Goal: Information Seeking & Learning: Learn about a topic

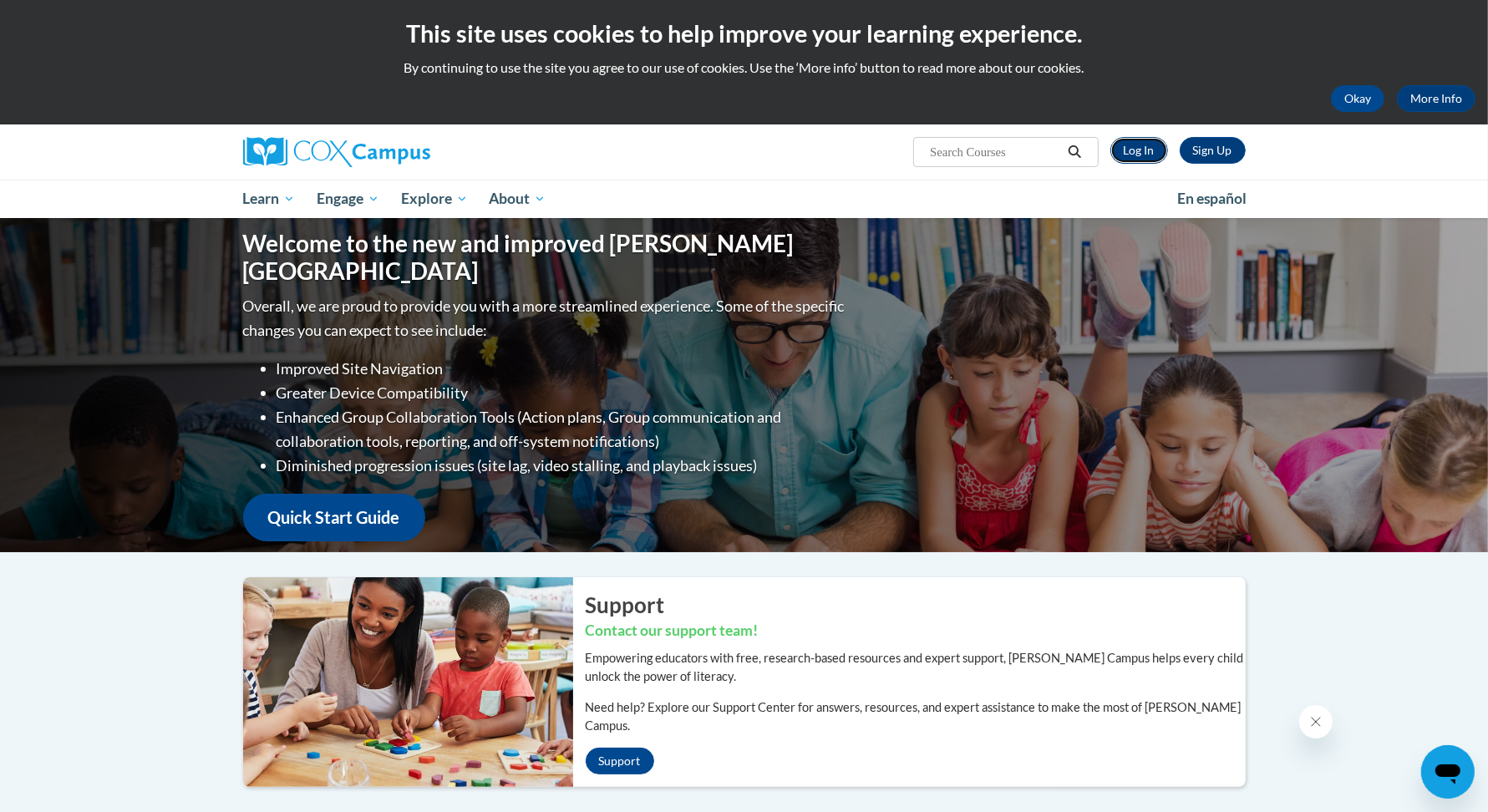
click at [1126, 158] on link "Log In" at bounding box center [1139, 150] width 57 height 26
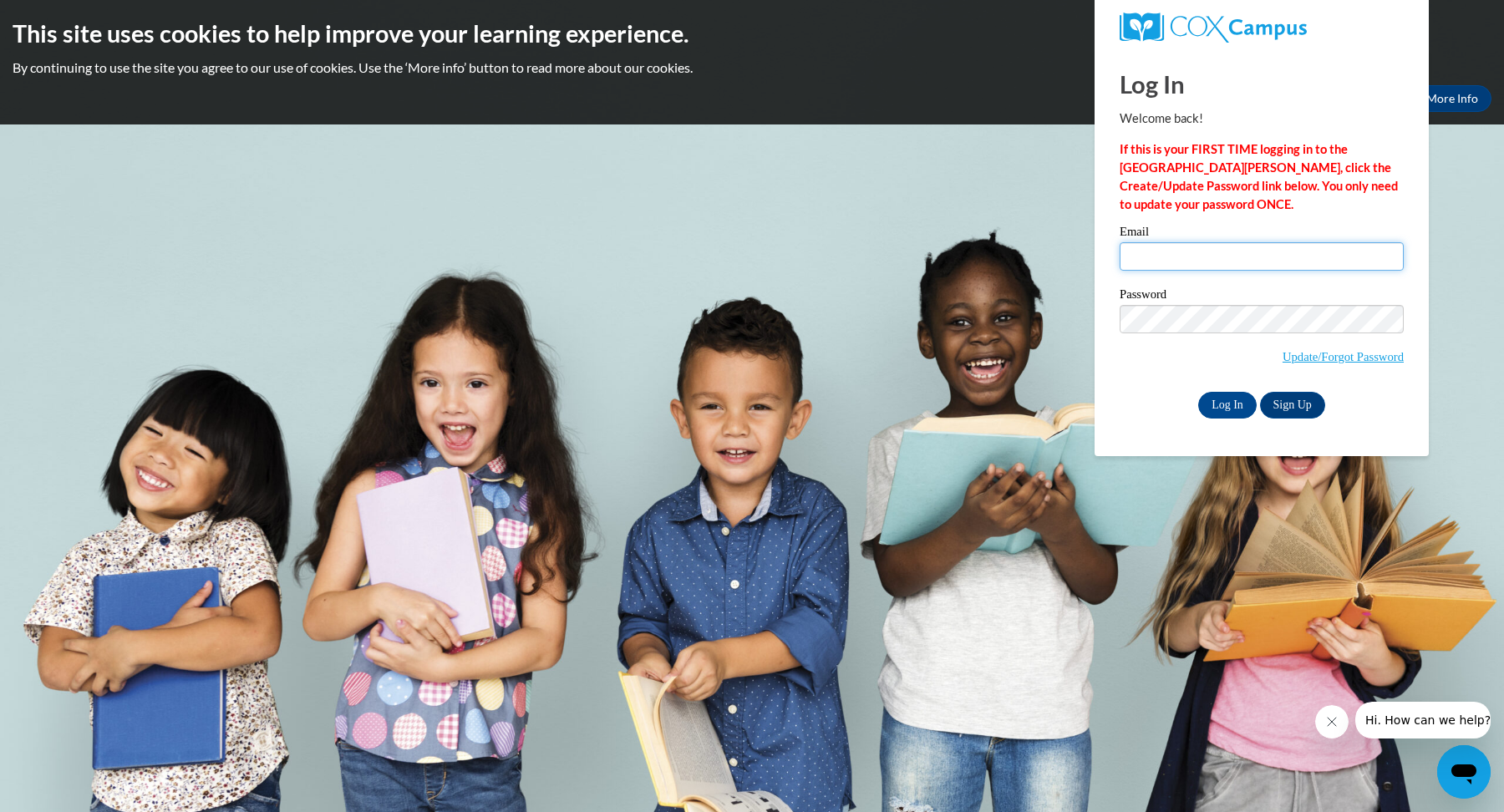
type input "pasasshepherd@yahoo.com"
click at [1198, 391] on input "Log In" at bounding box center [1227, 404] width 58 height 26
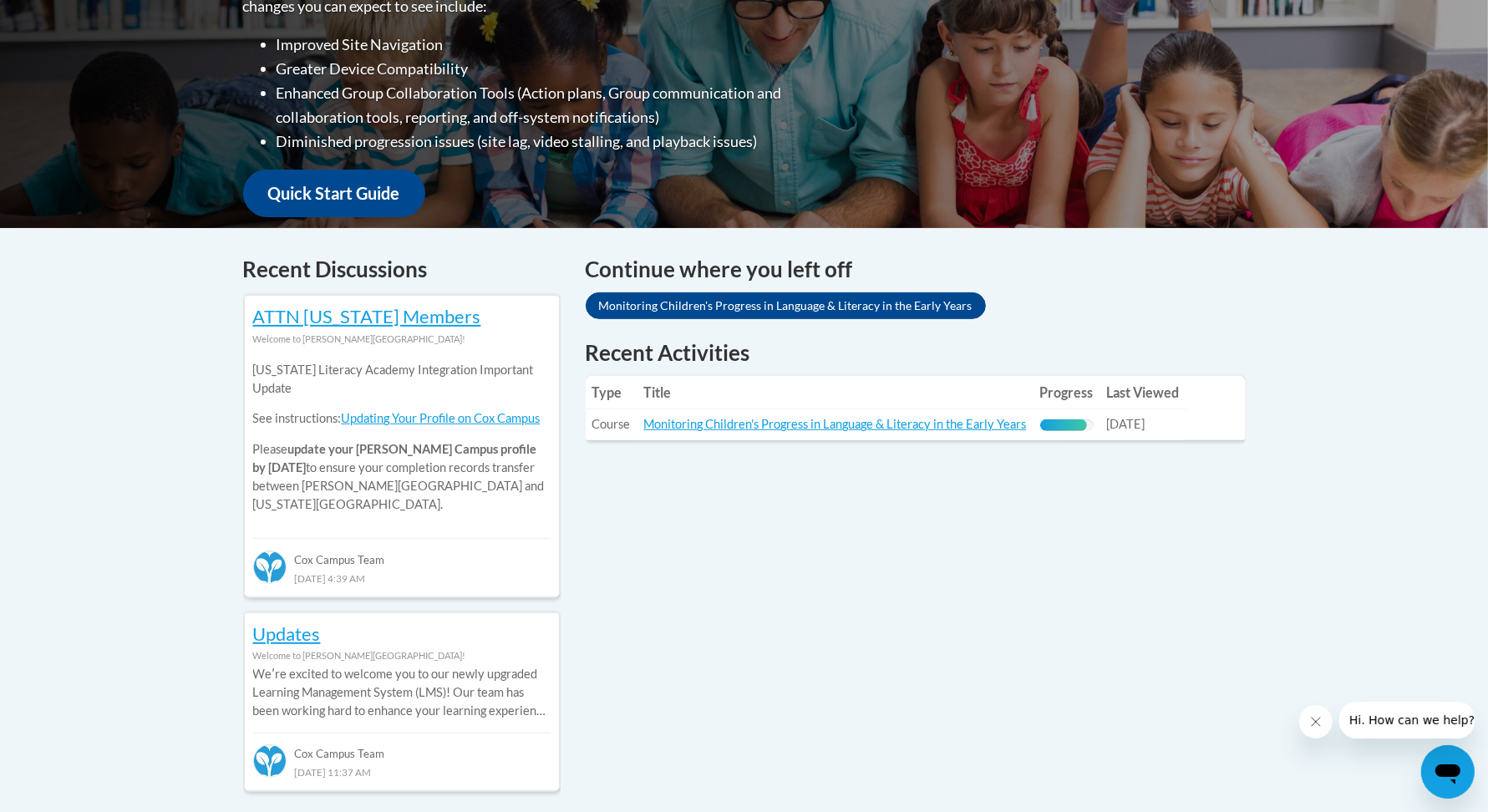
scroll to position [454, 0]
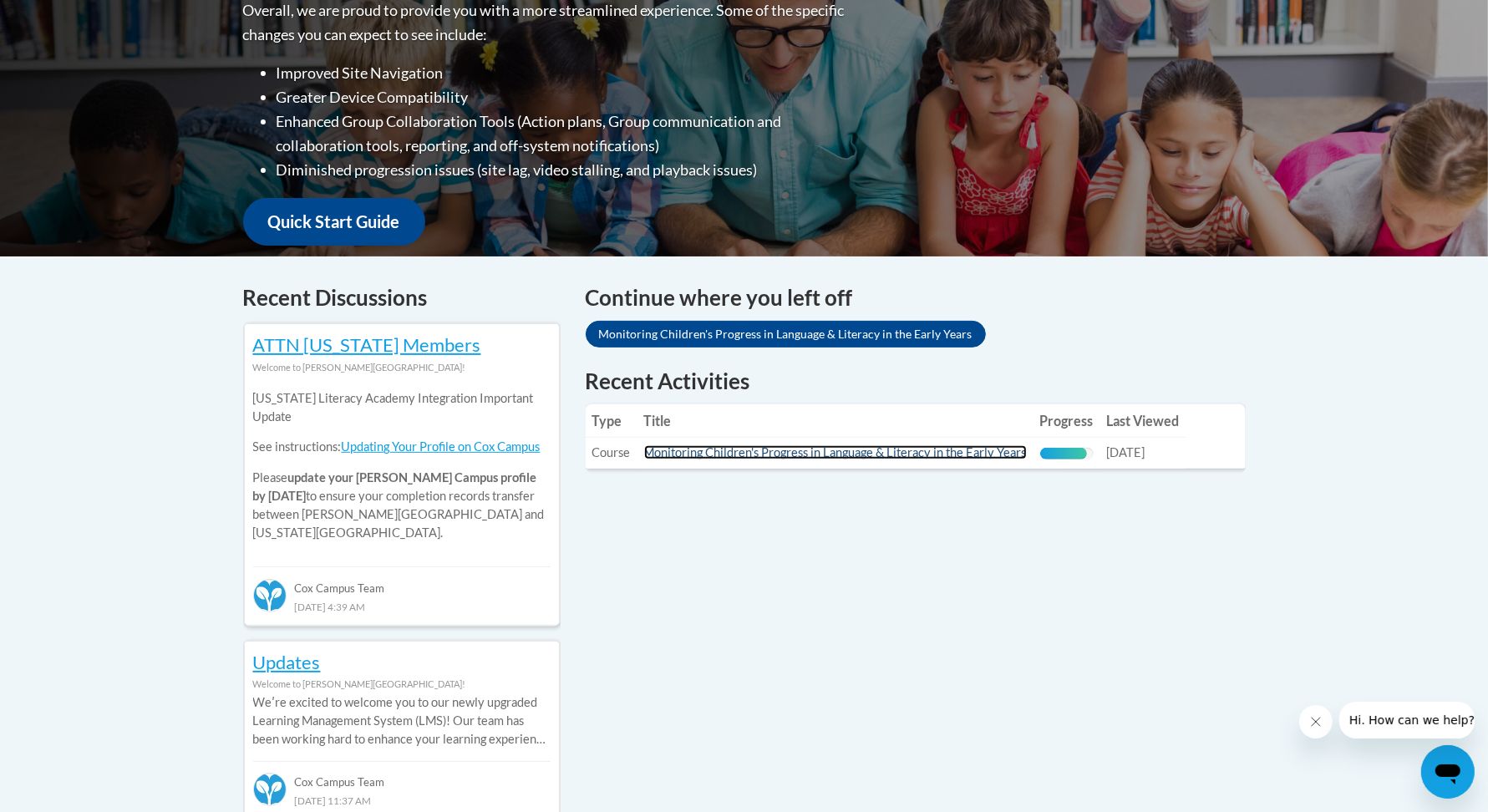
click at [958, 448] on link "Monitoring Children's Progress in Language & Literacy in the Early Years" at bounding box center [835, 453] width 382 height 15
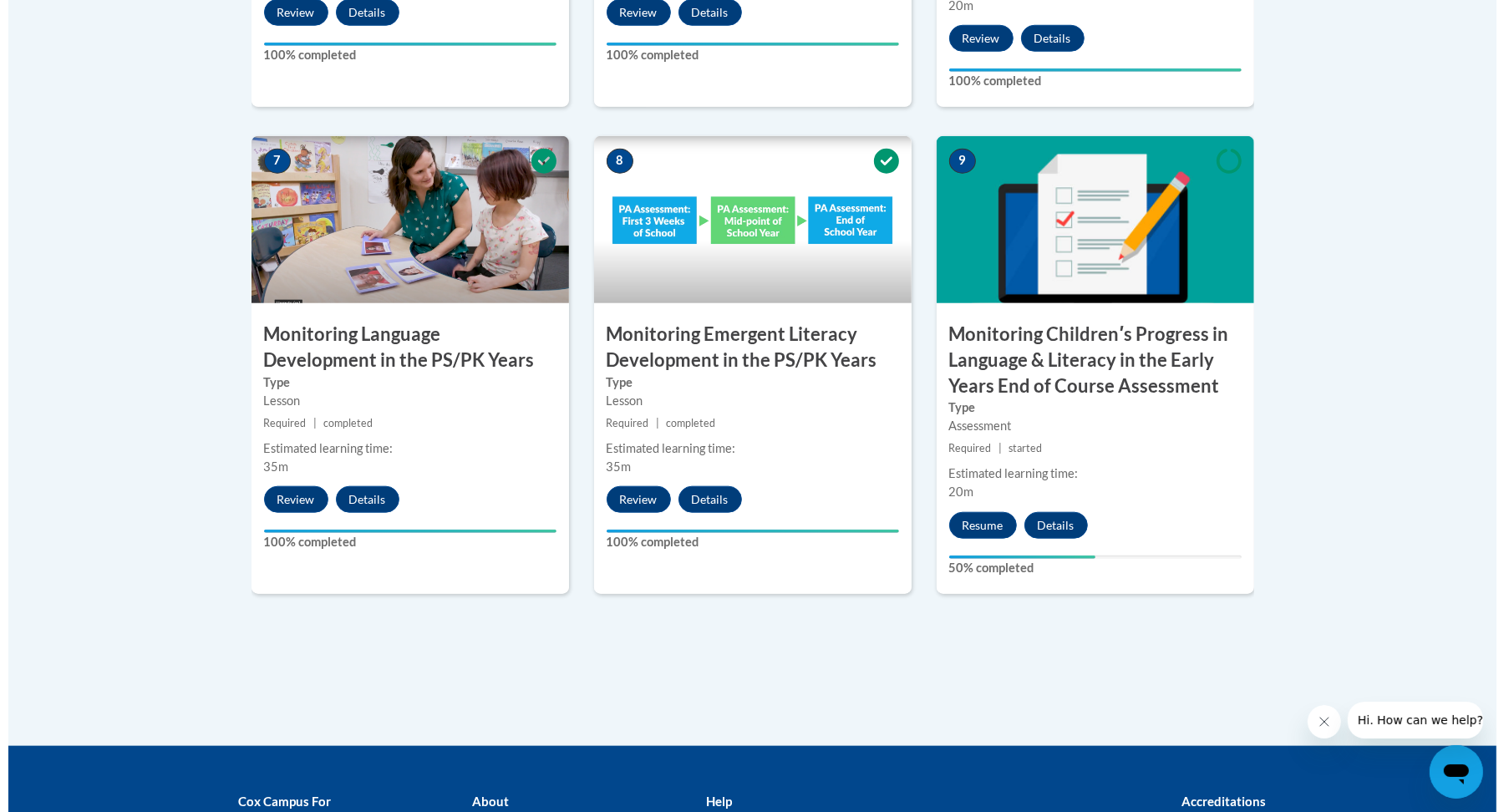
scroll to position [1619, 0]
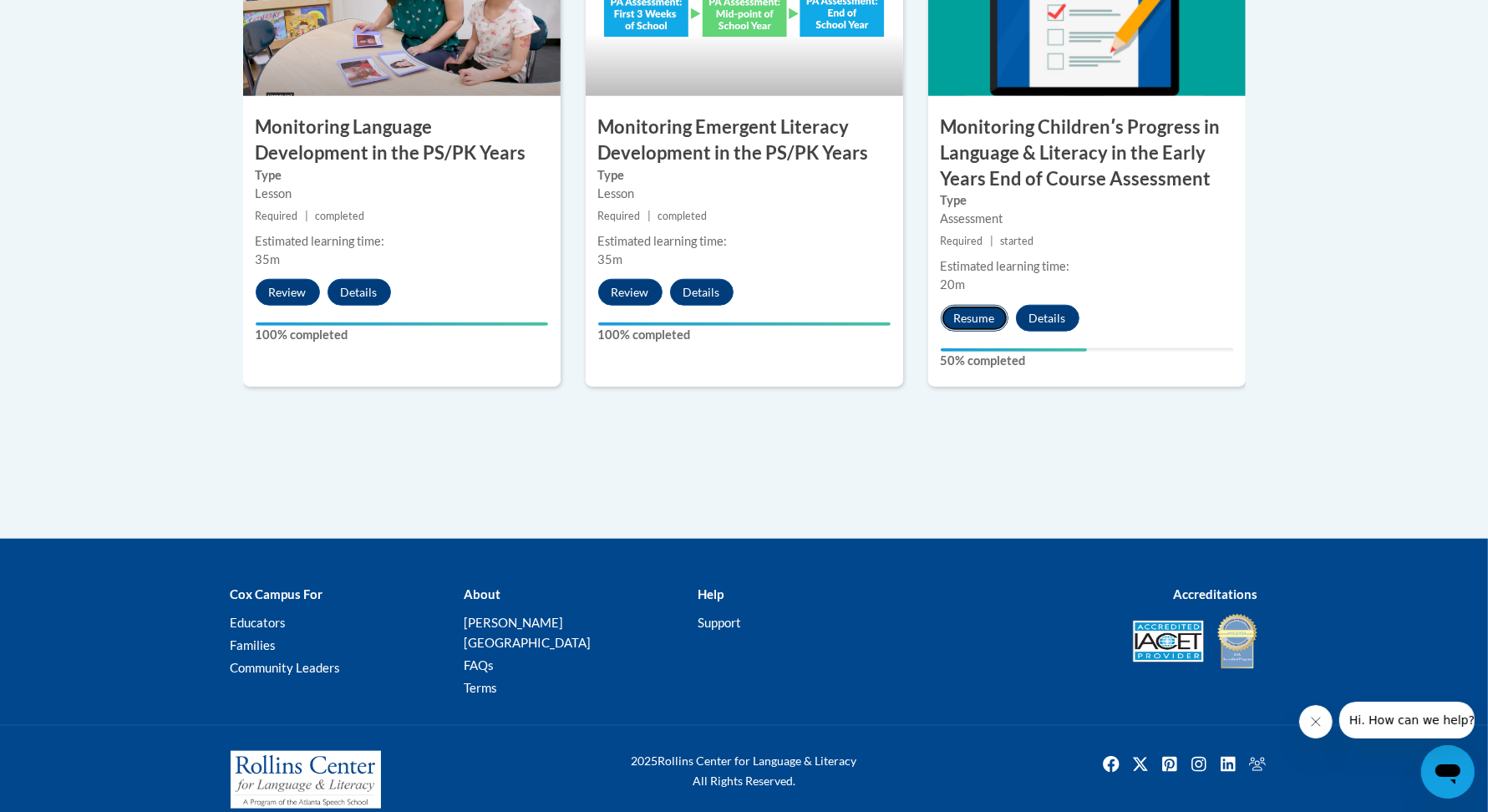
click at [976, 320] on button "Resume" at bounding box center [974, 318] width 68 height 26
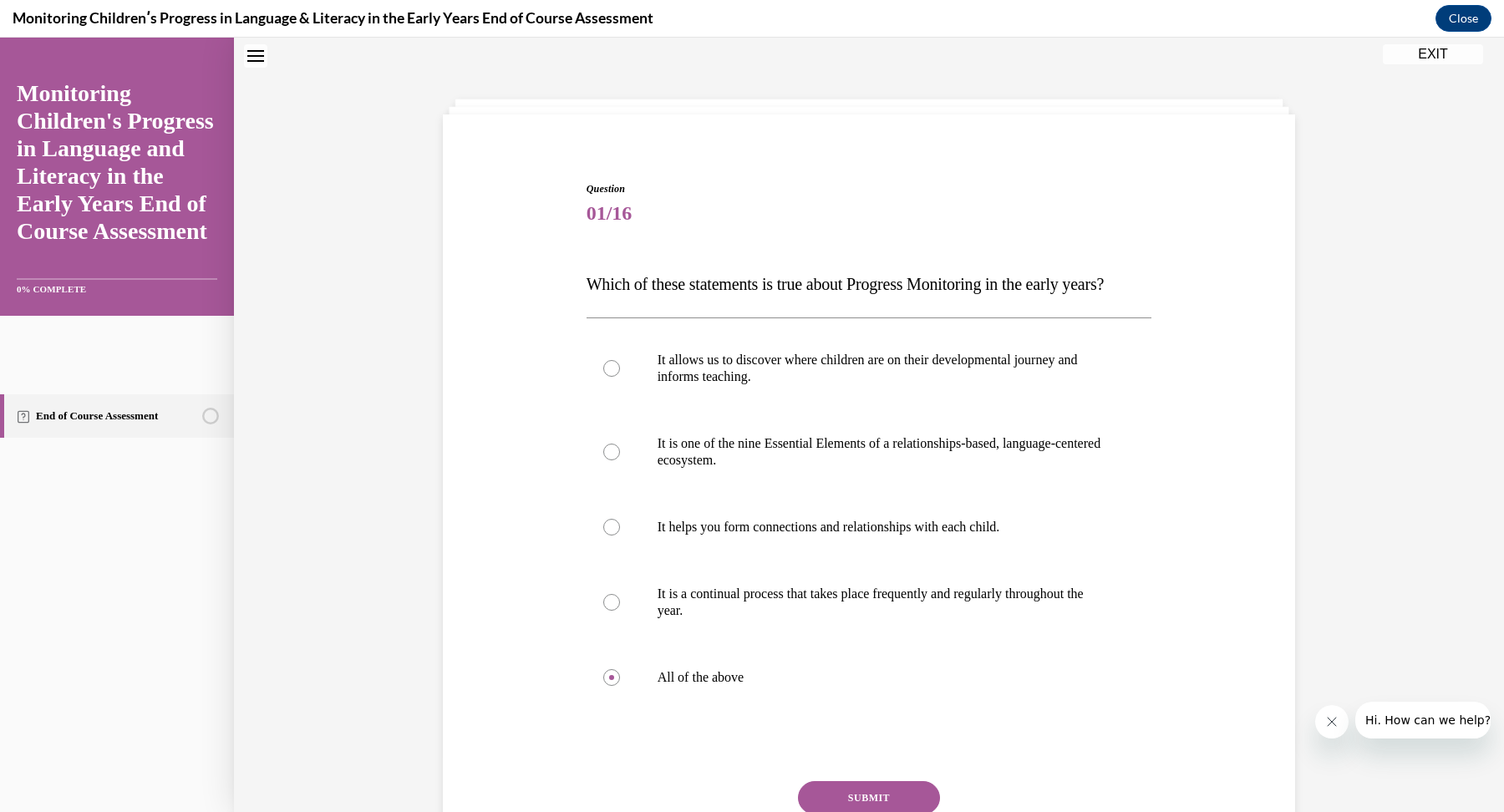
scroll to position [223, 0]
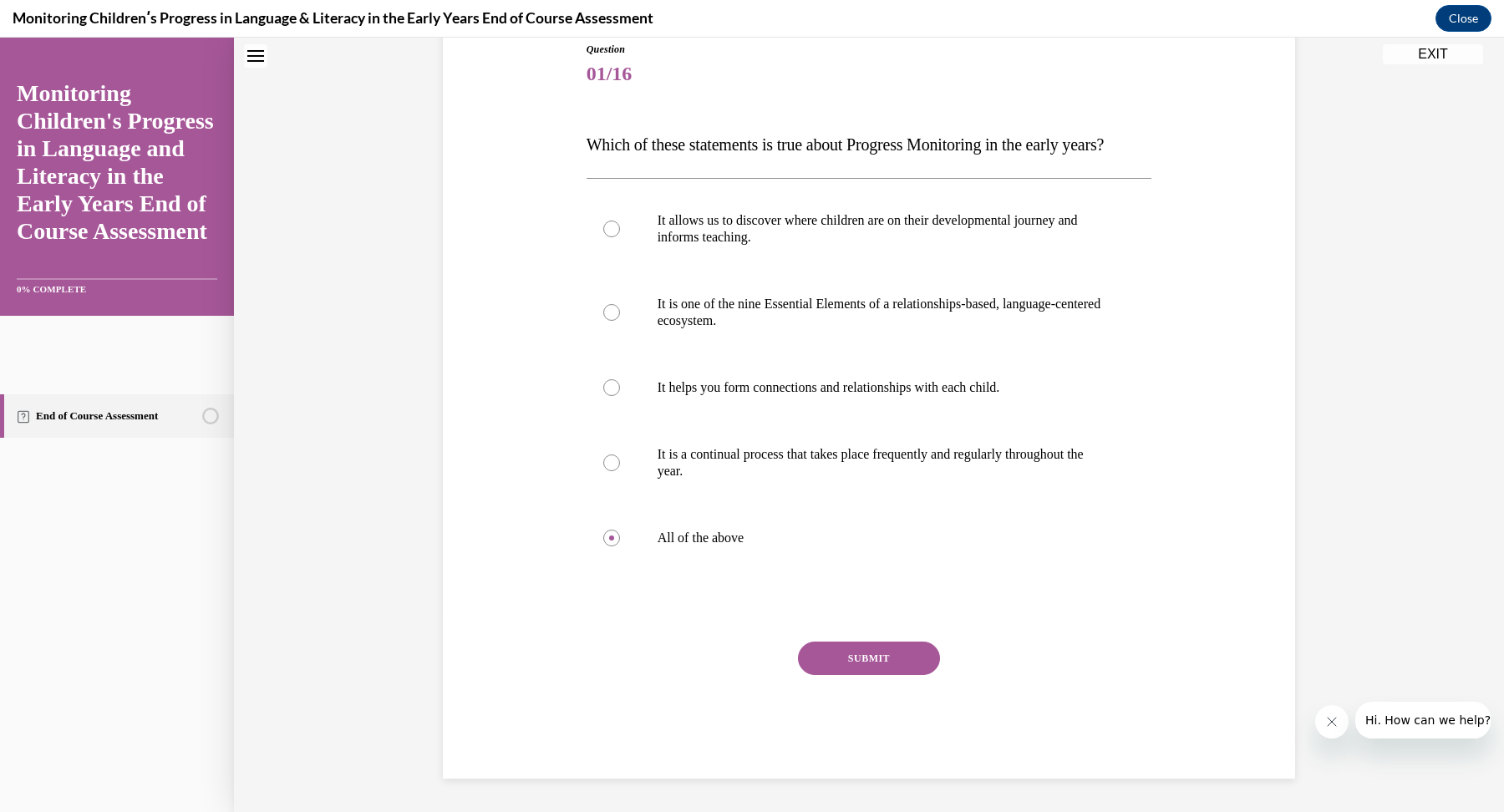
click at [841, 633] on div "Question 01/16 Which of these statements is true about Progress Monitoring in t…" at bounding box center [870, 411] width 566 height 737
click at [847, 659] on button "SUBMIT" at bounding box center [869, 658] width 142 height 34
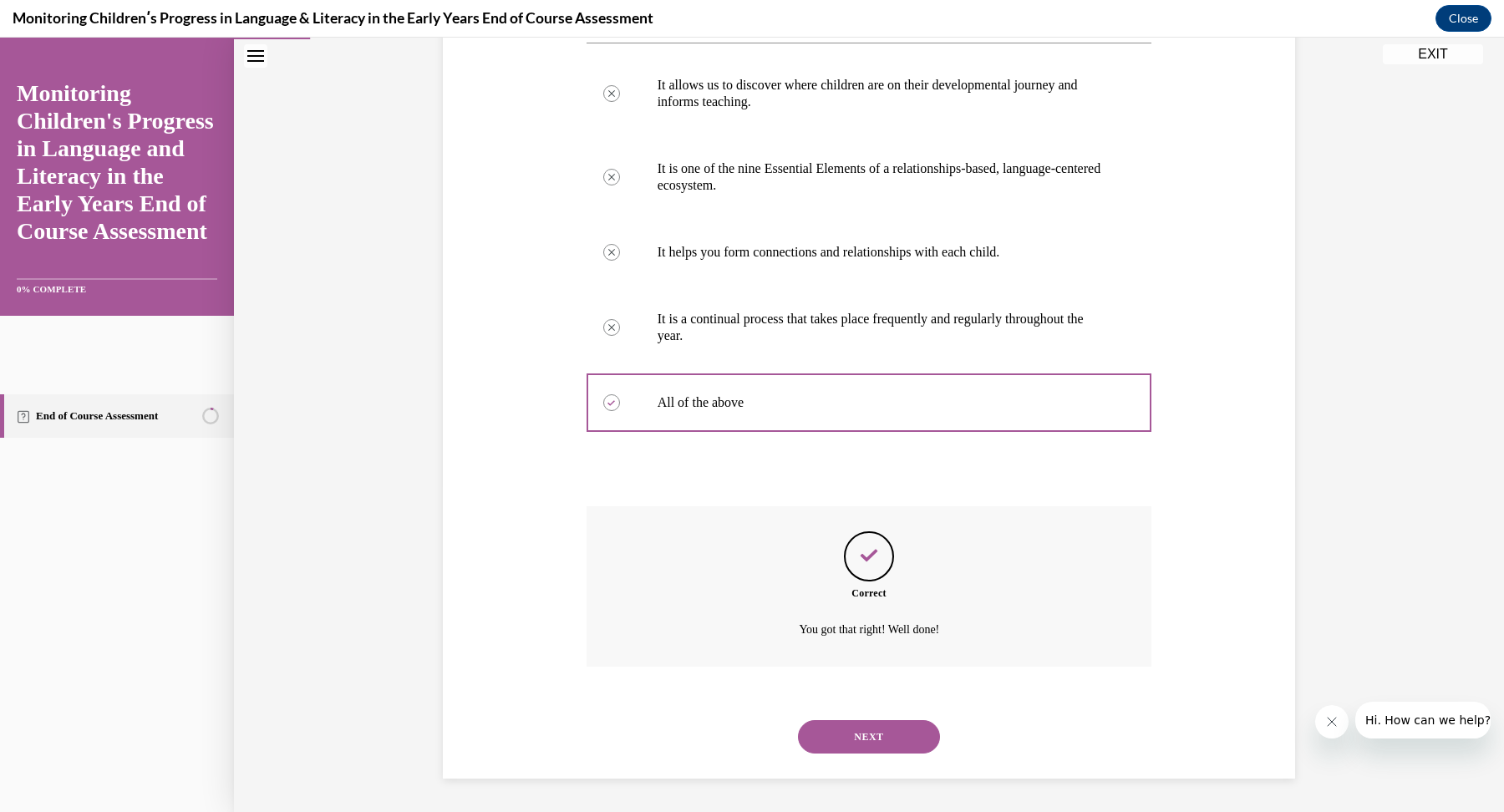
scroll to position [358, 0]
